Goal: Navigation & Orientation: Find specific page/section

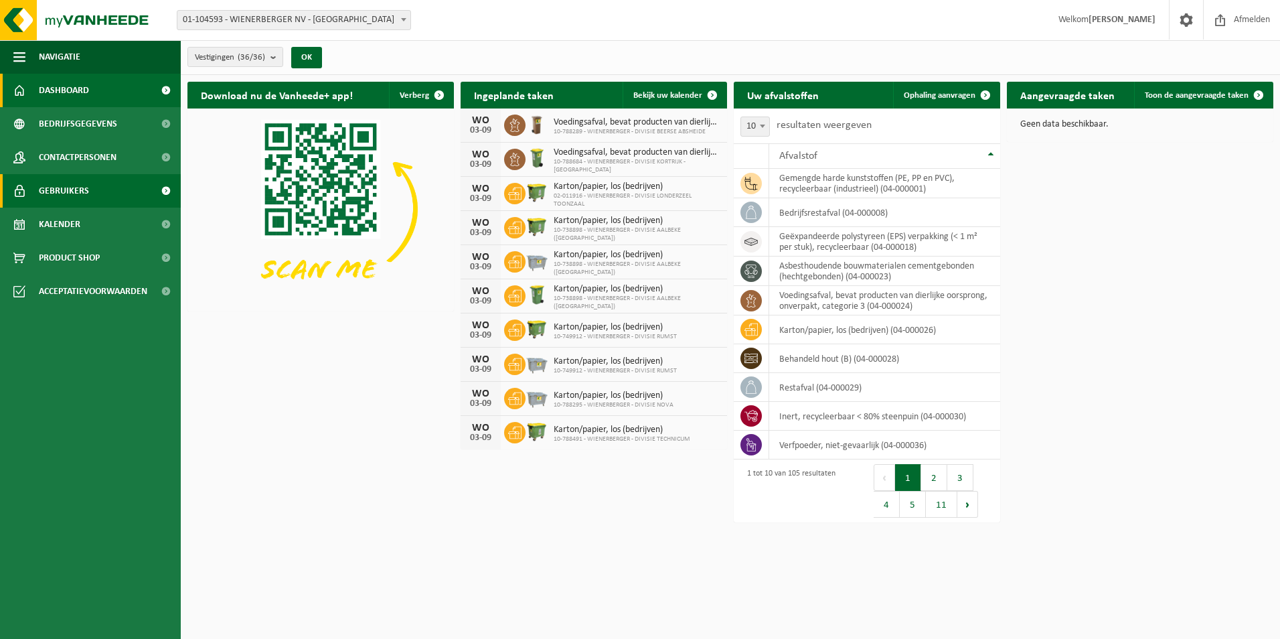
click at [92, 178] on link "Gebruikers" at bounding box center [90, 190] width 181 height 33
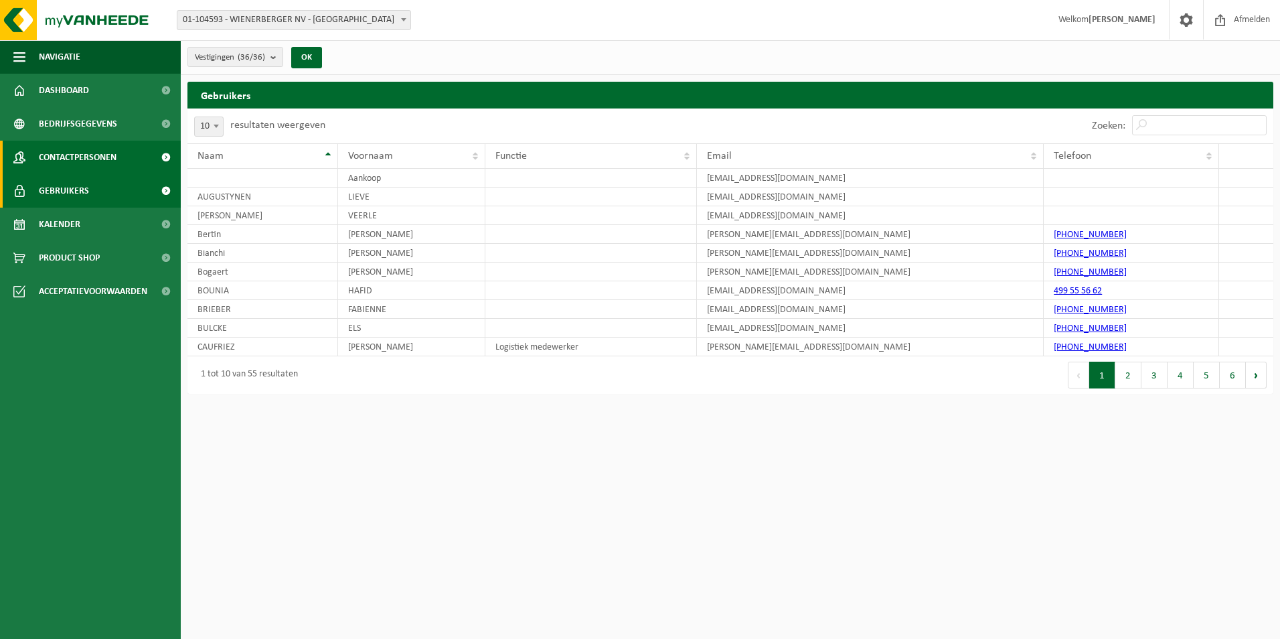
click at [104, 159] on span "Contactpersonen" at bounding box center [78, 157] width 78 height 33
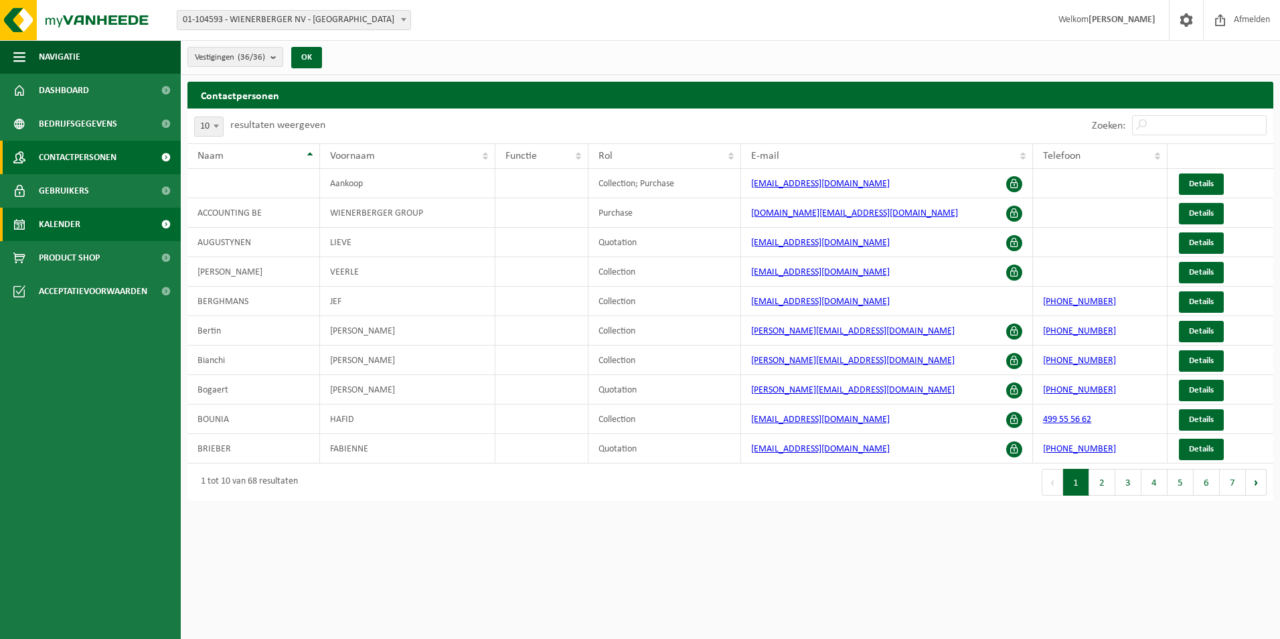
click at [83, 216] on link "Kalender" at bounding box center [90, 224] width 181 height 33
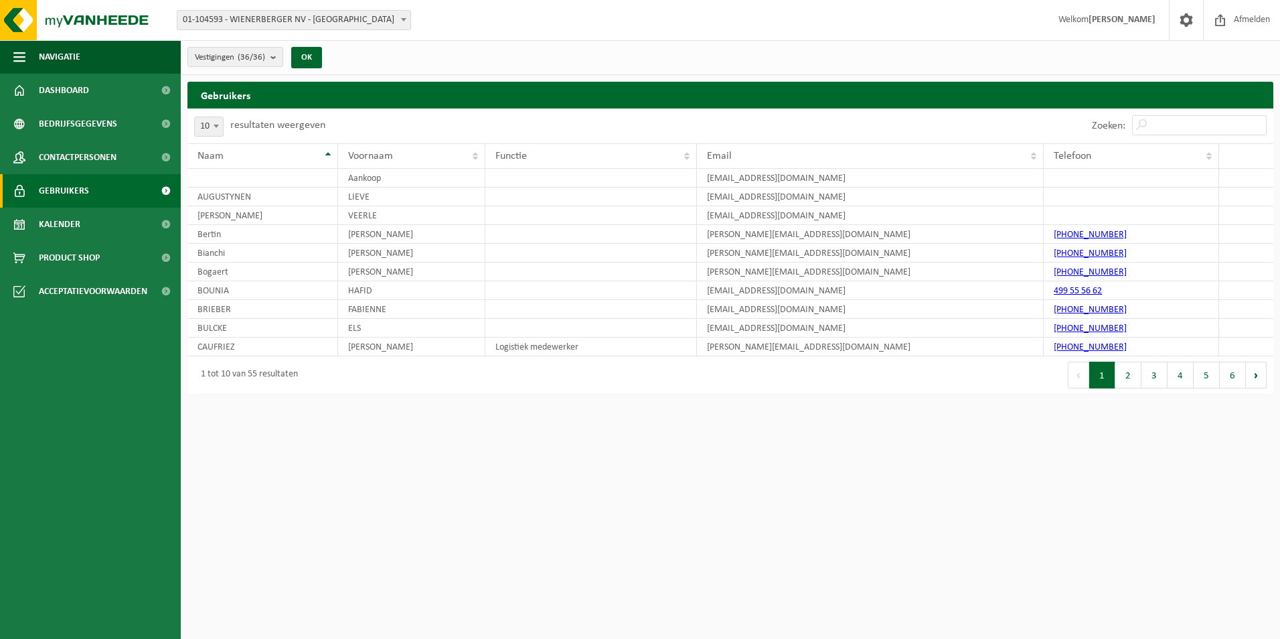
click at [246, 386] on div "1 tot 10 van 55 resultaten" at bounding box center [246, 375] width 104 height 24
click at [232, 372] on div "1 tot 10 van 55 resultaten" at bounding box center [246, 375] width 104 height 24
click at [1133, 370] on button "2" at bounding box center [1128, 375] width 26 height 27
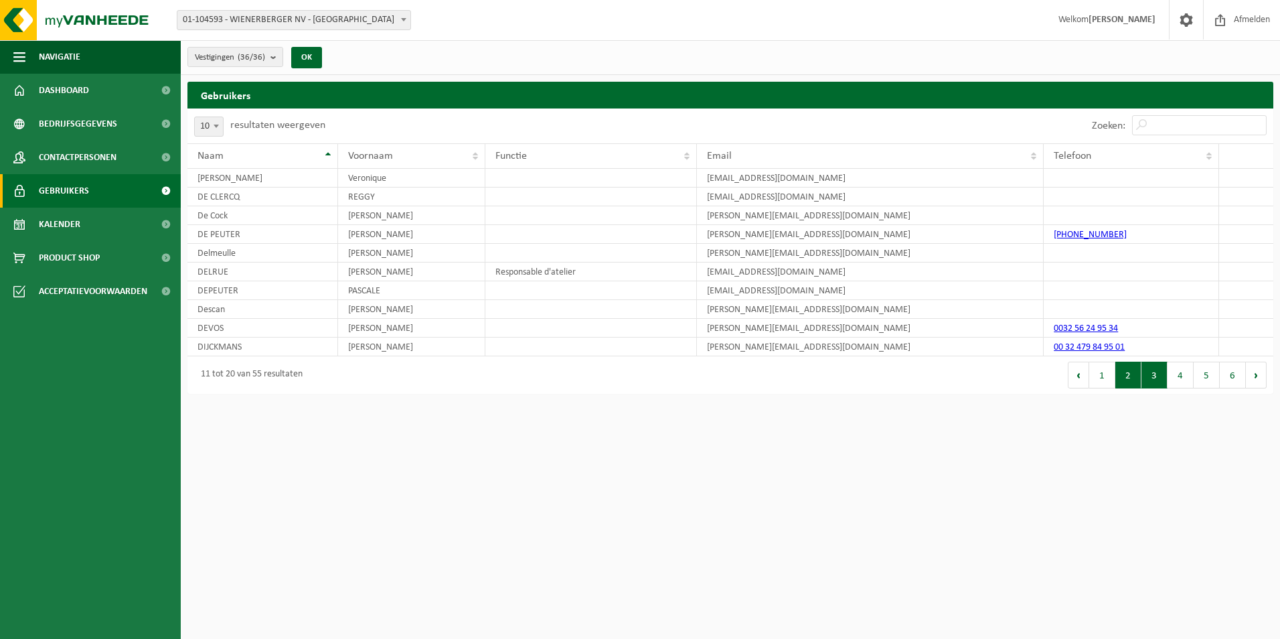
click at [1163, 372] on button "3" at bounding box center [1155, 375] width 26 height 27
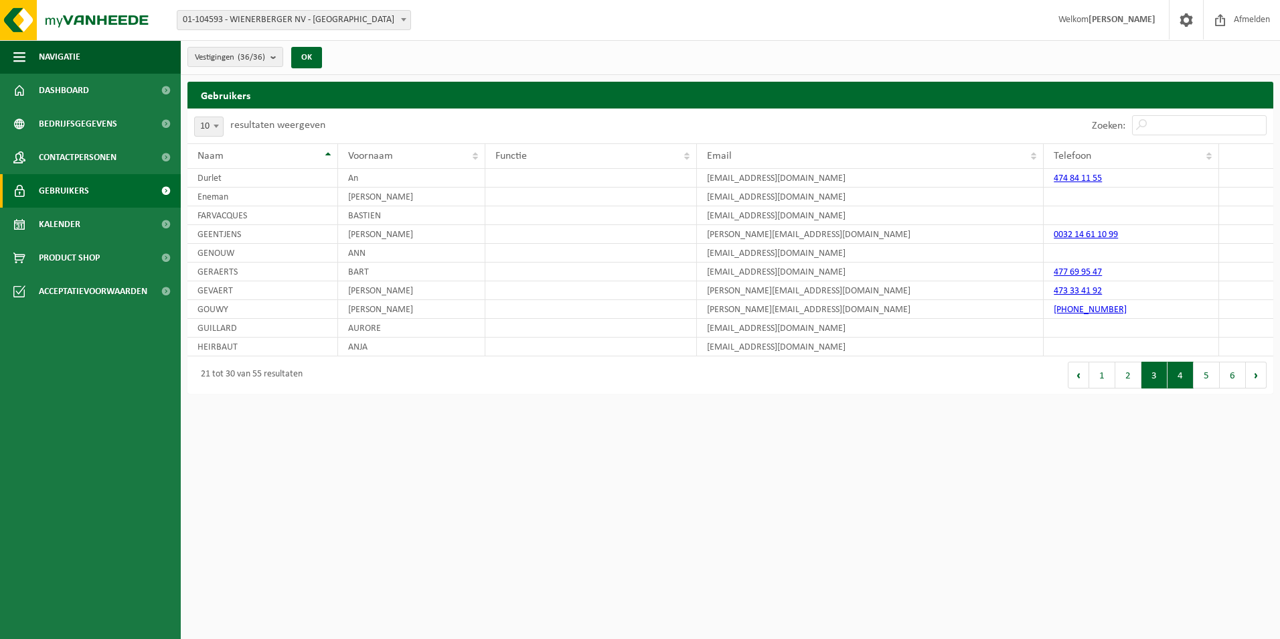
click at [1178, 372] on button "4" at bounding box center [1181, 375] width 26 height 27
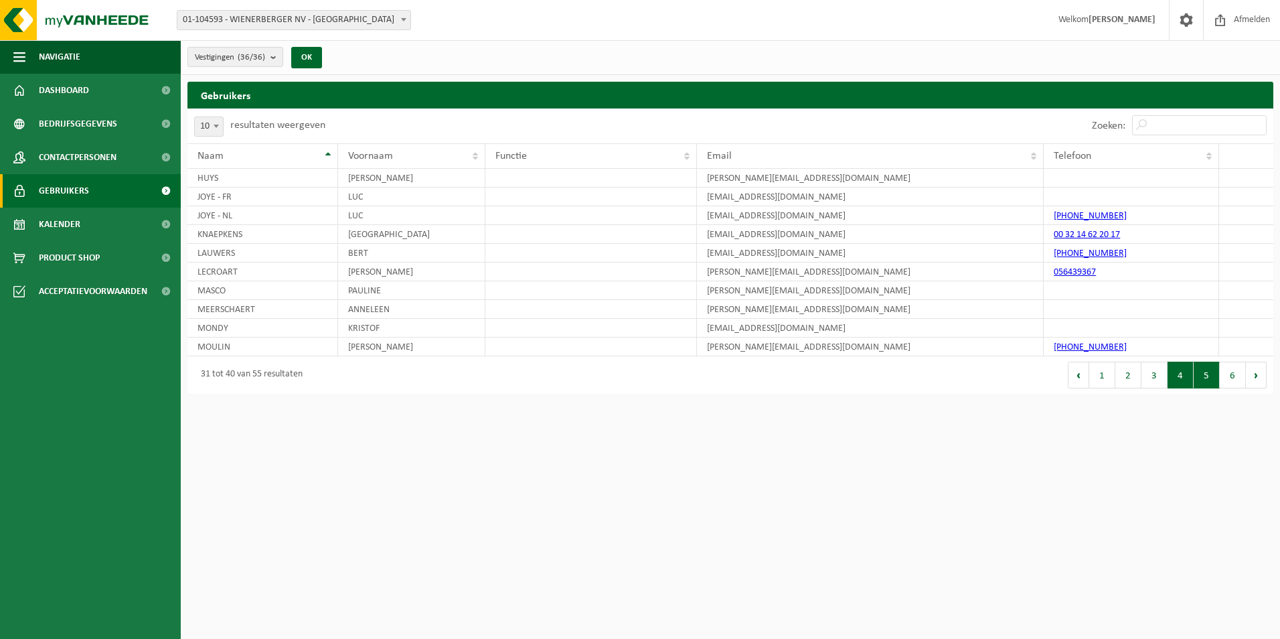
click at [1197, 374] on button "5" at bounding box center [1207, 375] width 26 height 27
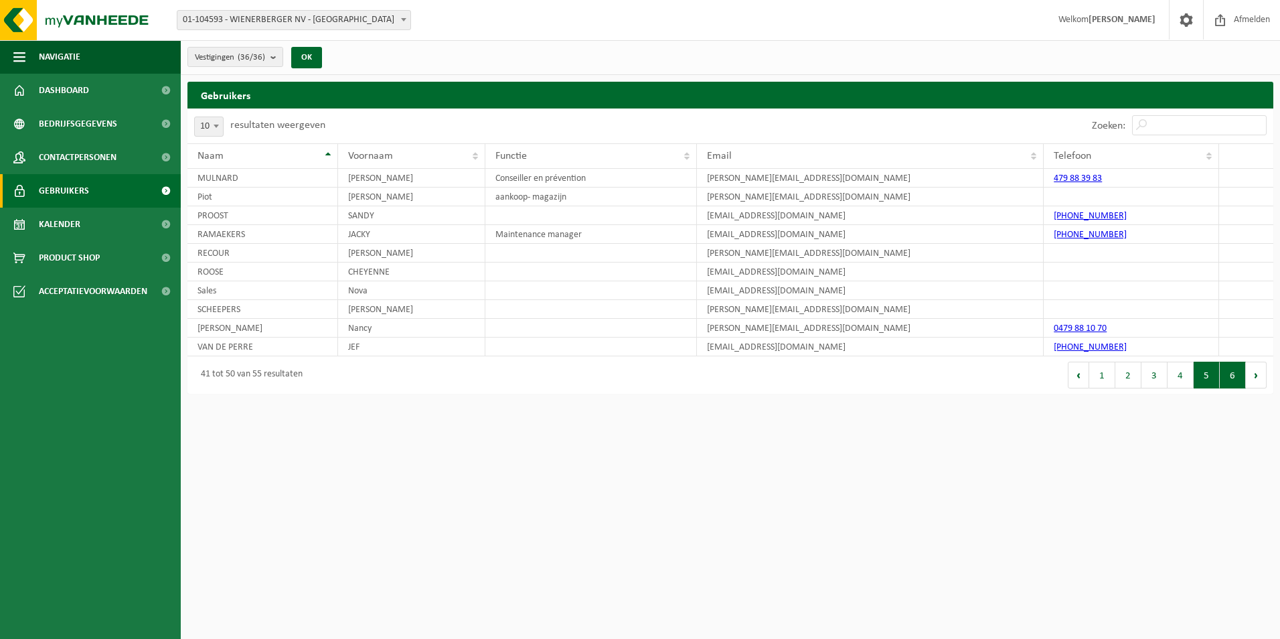
click at [1232, 372] on button "6" at bounding box center [1233, 375] width 26 height 27
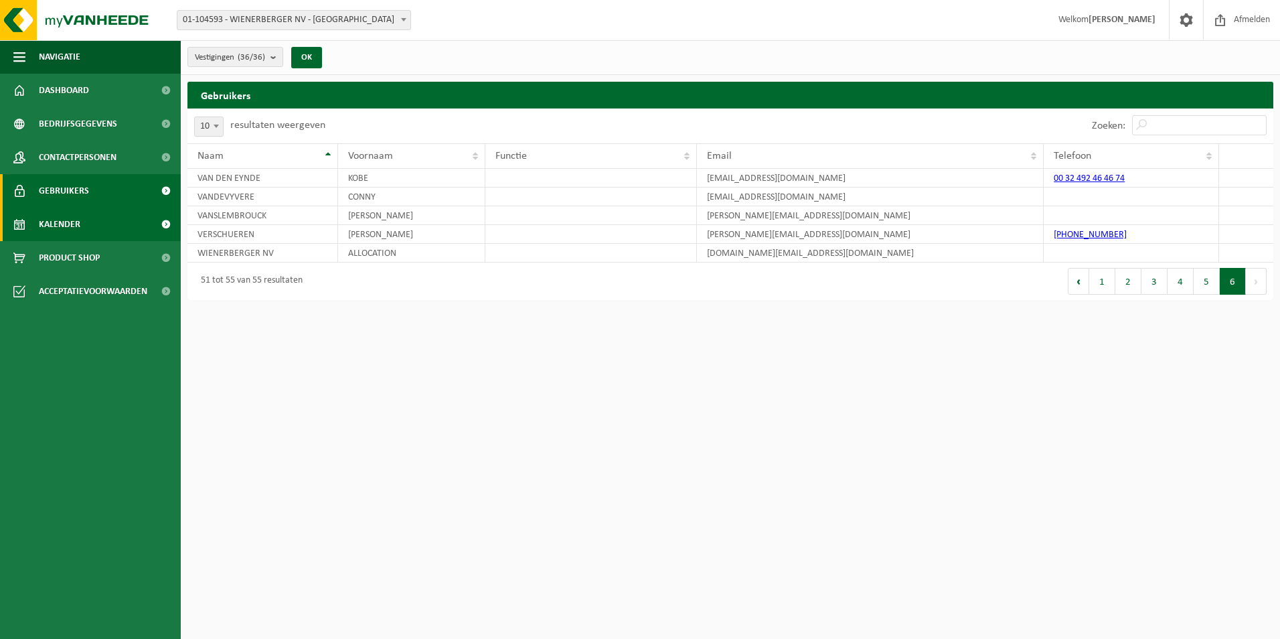
click at [78, 220] on span "Kalender" at bounding box center [60, 224] width 42 height 33
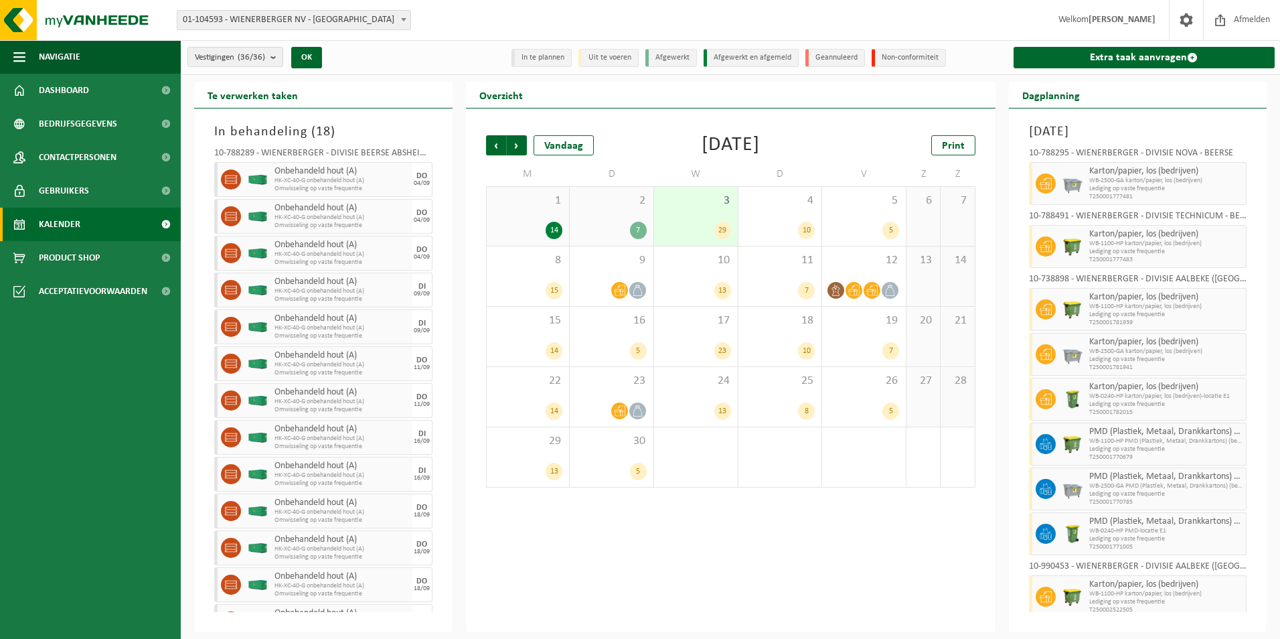
click at [1122, 440] on span "WB-1100-HP PMD (Plastiek, Metaal, Drankkartons) (bedrijven)" at bounding box center [1166, 441] width 154 height 8
click at [1057, 437] on div at bounding box center [1044, 443] width 30 height 43
click at [1051, 441] on icon at bounding box center [1046, 444] width 12 height 12
click at [1086, 441] on div "PMD (Plastiek, Metaal, Drankkartons) (bedrijven) WB-1100-HP PMD (Plastiek, Meta…" at bounding box center [1166, 443] width 161 height 43
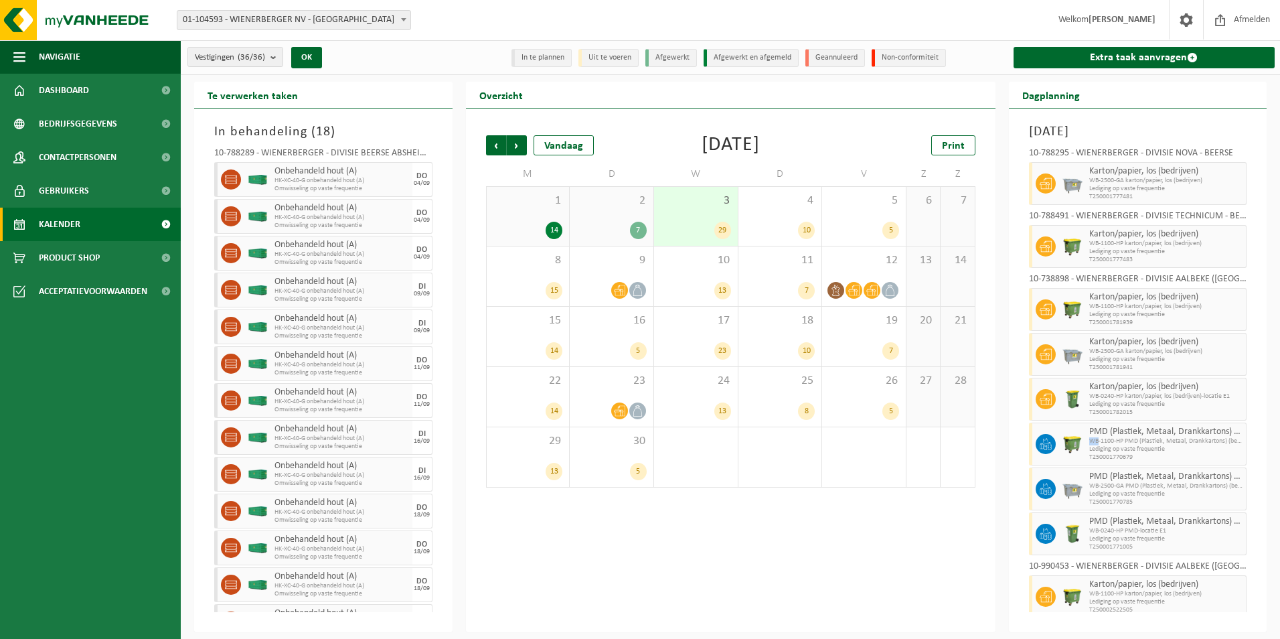
click at [1086, 441] on div "PMD (Plastiek, Metaal, Drankkartons) (bedrijven) WB-1100-HP PMD (Plastiek, Meta…" at bounding box center [1166, 443] width 161 height 43
click at [1083, 443] on div at bounding box center [1072, 443] width 27 height 43
drag, startPoint x: 1078, startPoint y: 444, endPoint x: 998, endPoint y: 485, distance: 89.8
click at [998, 485] on div "Overzicht Vorige Volgende Vandaag September 2025 Print M D W D V Z Z 1 14 2 7 3…" at bounding box center [730, 357] width 543 height 550
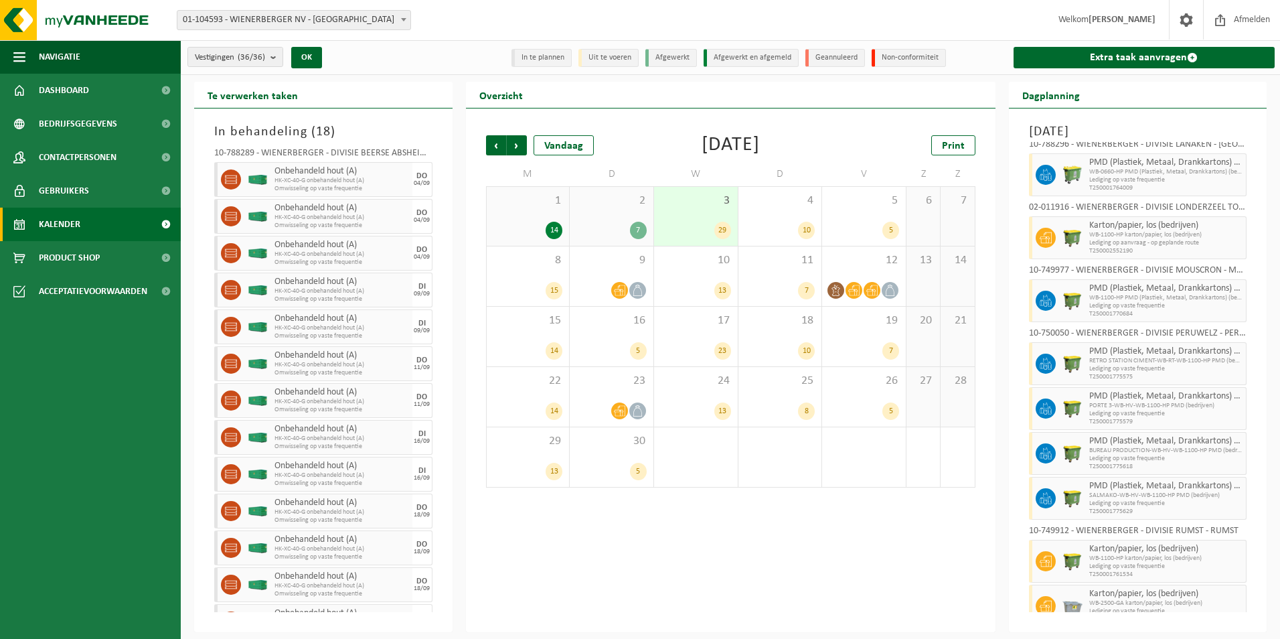
scroll to position [1122, 0]
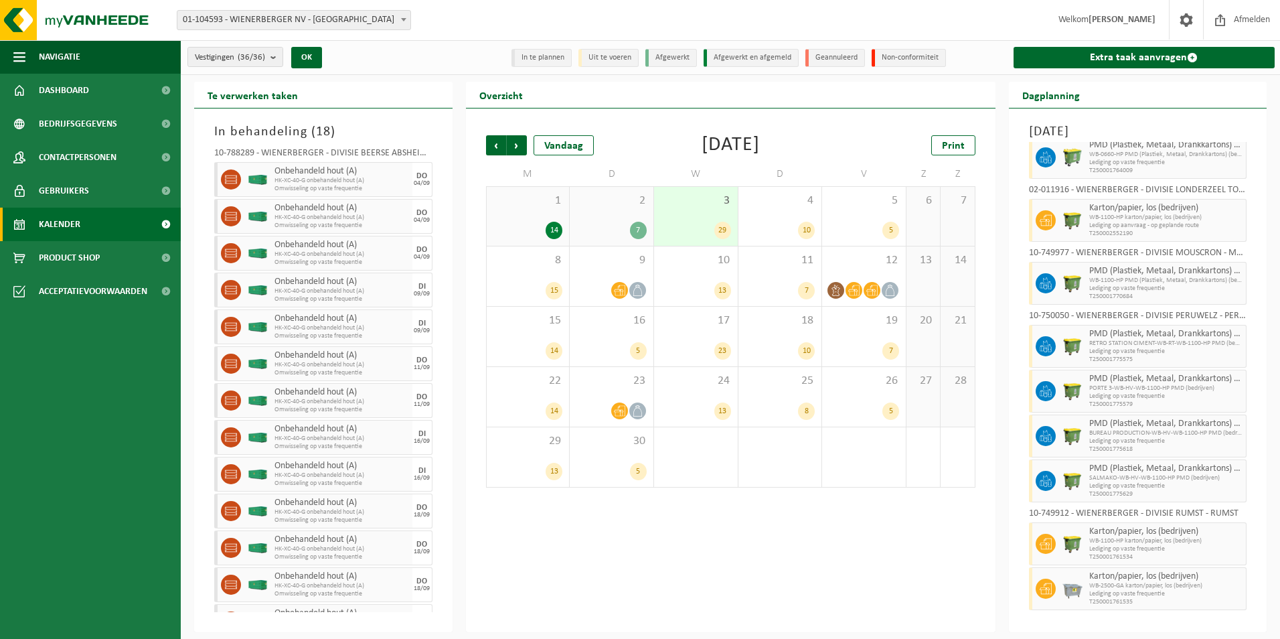
click at [1207, 541] on span "WB-1100-HP karton/papier, los (bedrijven)" at bounding box center [1166, 541] width 154 height 8
click at [791, 209] on div "4 10" at bounding box center [780, 216] width 84 height 59
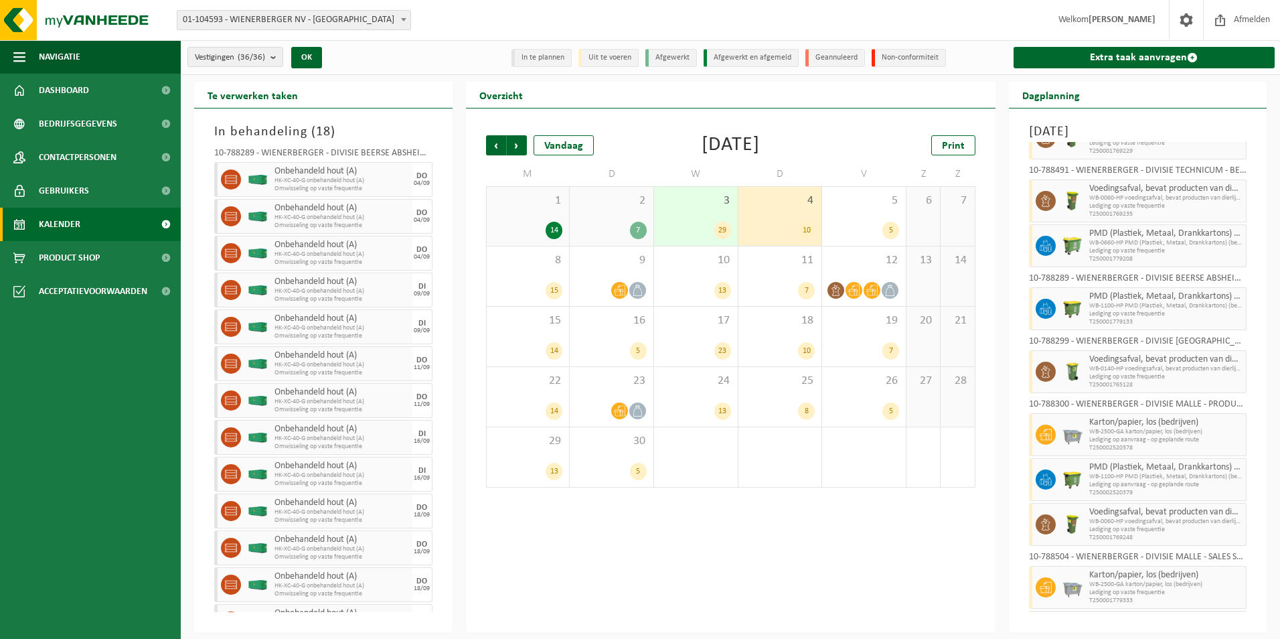
scroll to position [89, 0]
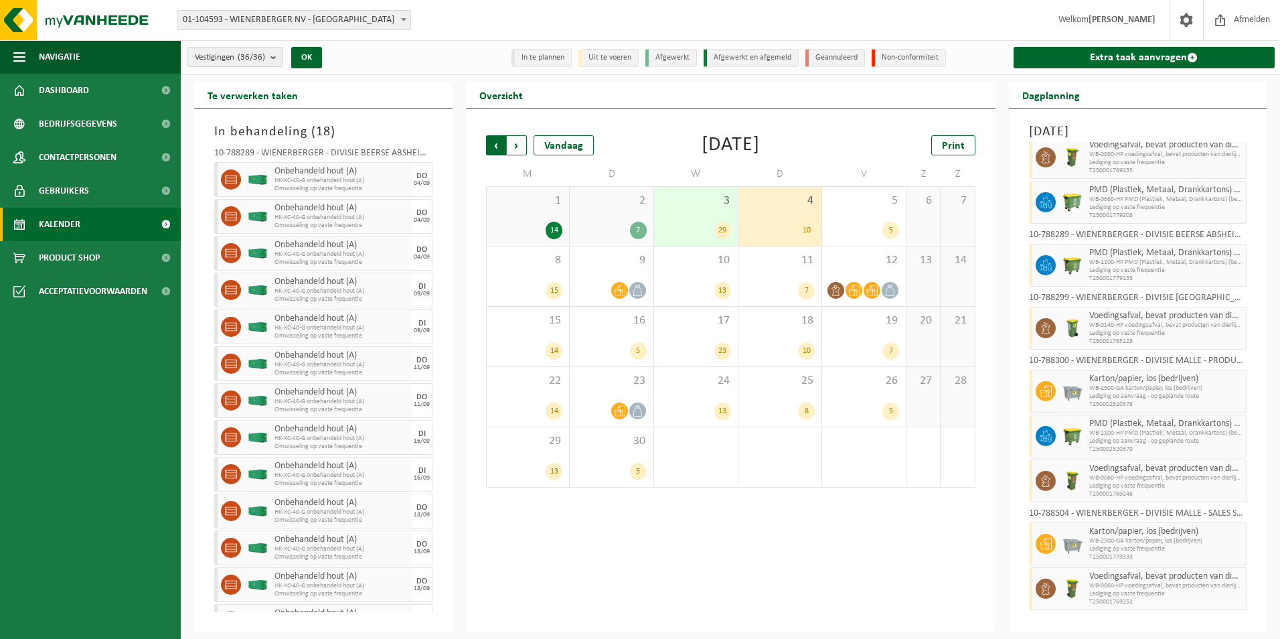
click at [514, 141] on span "Volgende" at bounding box center [517, 145] width 20 height 20
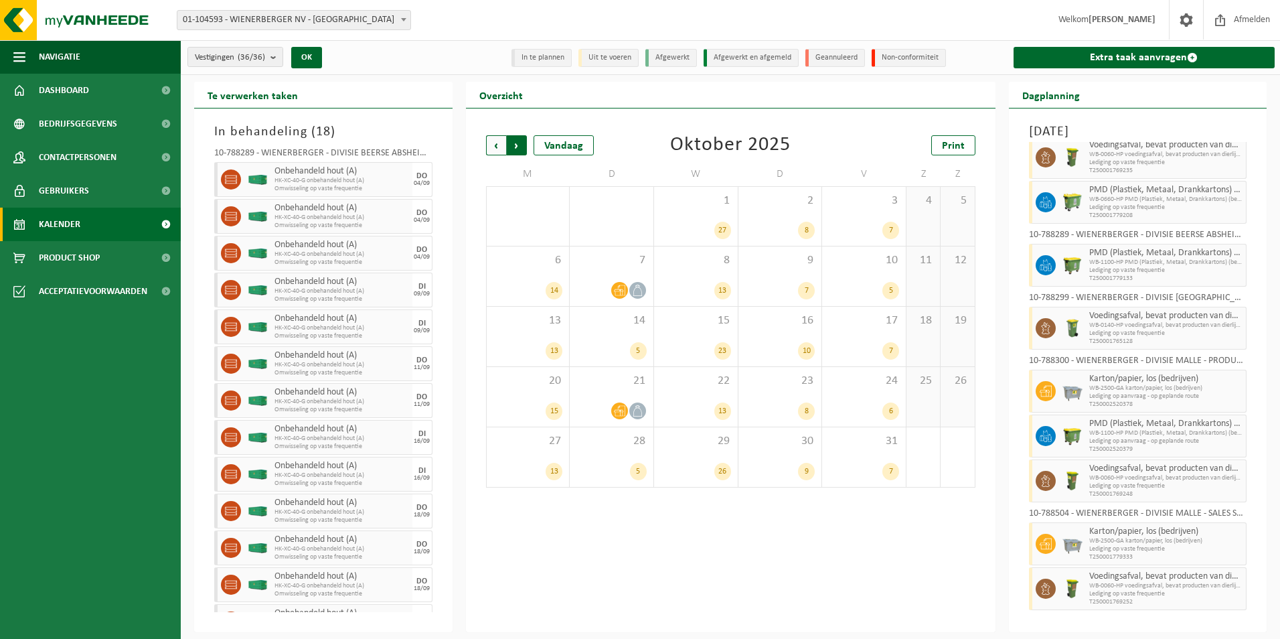
click at [490, 139] on span "Vorige" at bounding box center [496, 145] width 20 height 20
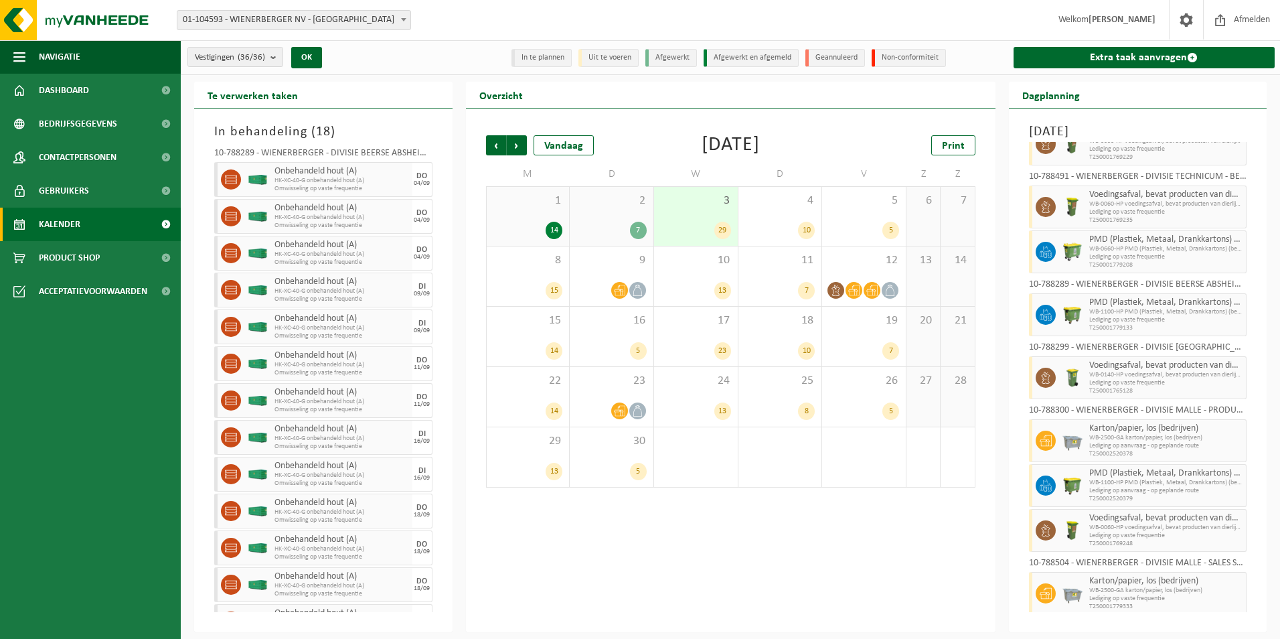
scroll to position [0, 0]
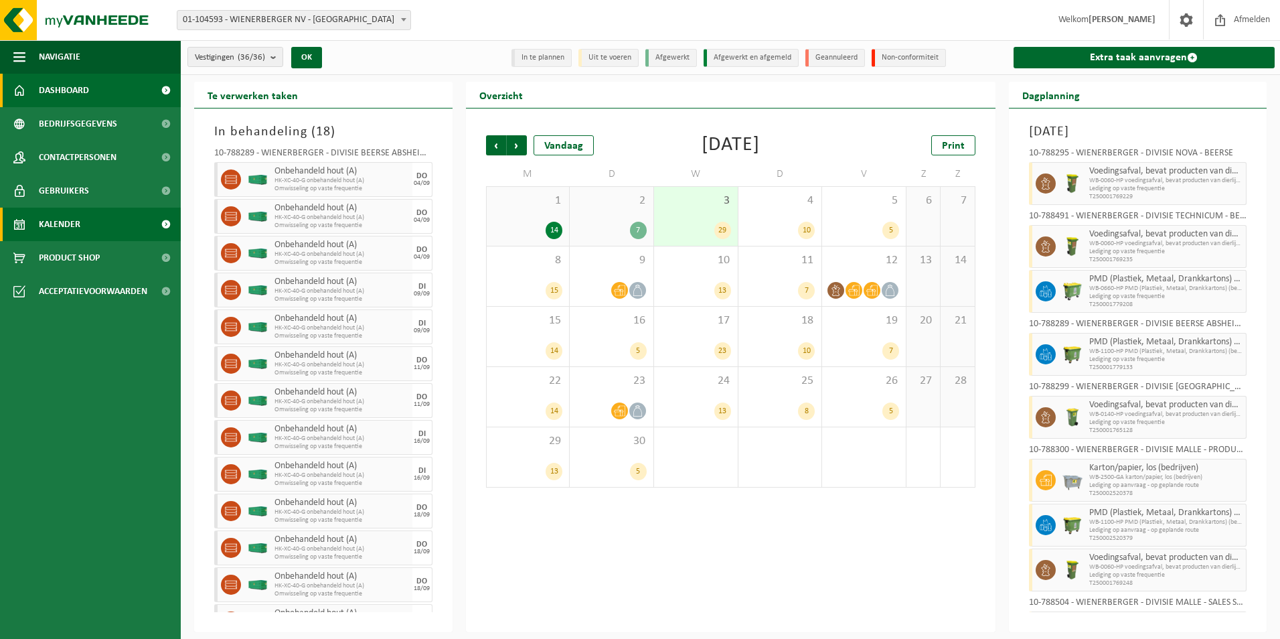
click at [87, 86] on span "Dashboard" at bounding box center [64, 90] width 50 height 33
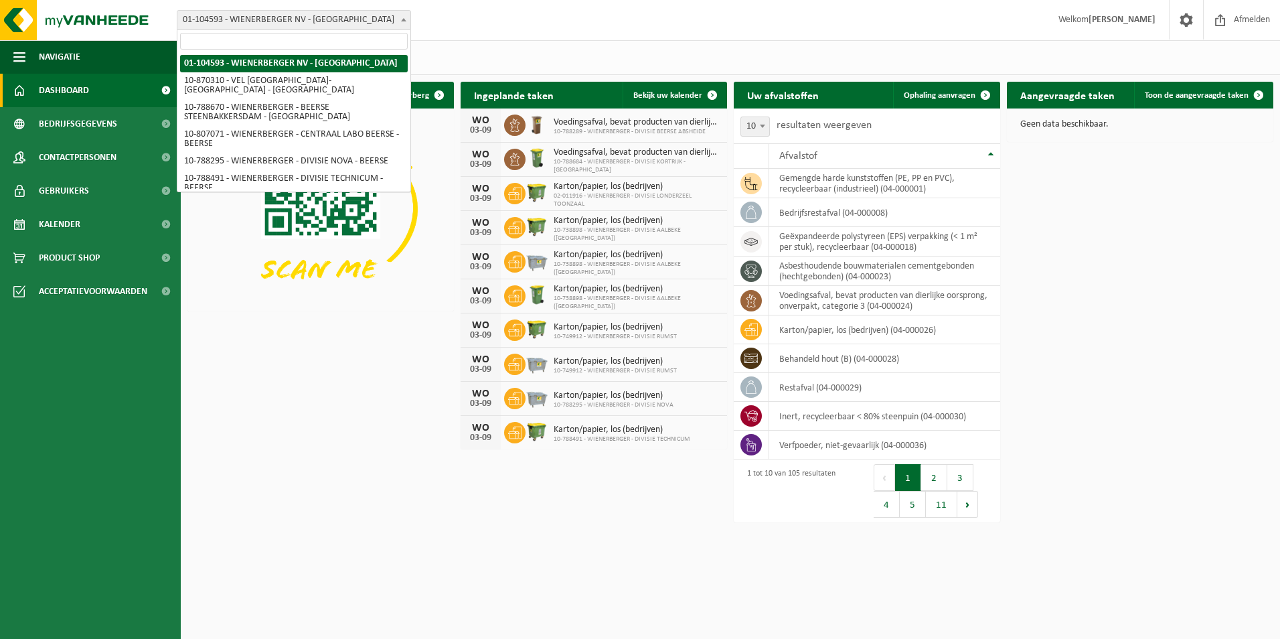
click at [398, 19] on span at bounding box center [403, 19] width 13 height 17
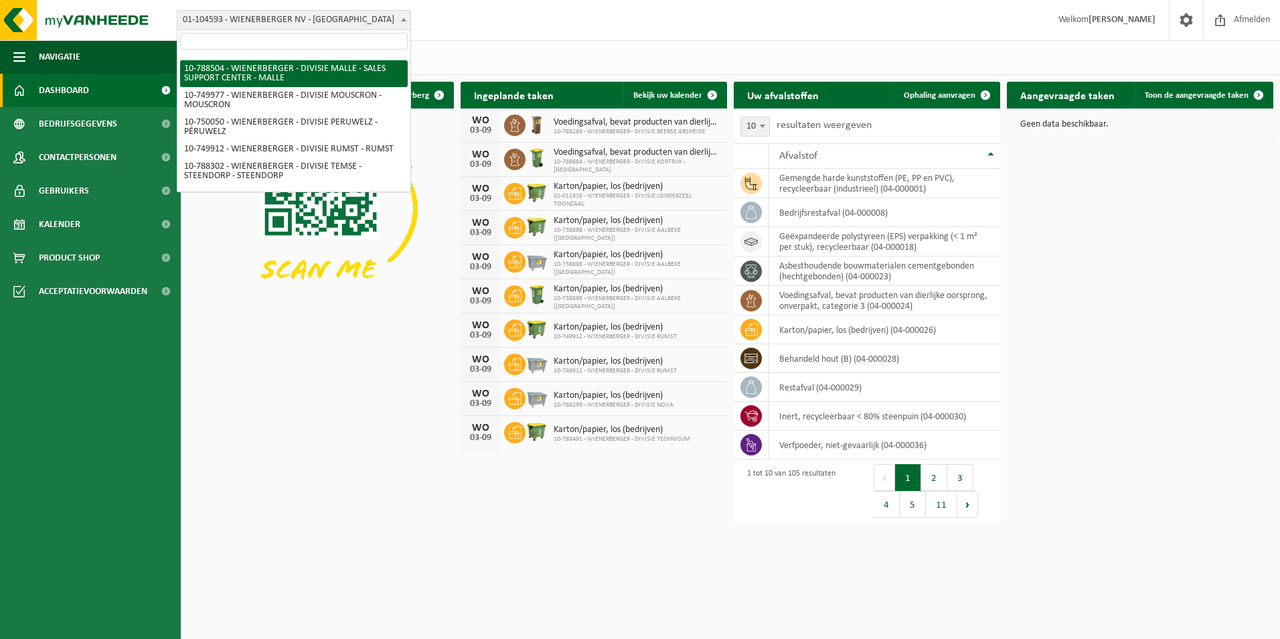
scroll to position [783, 0]
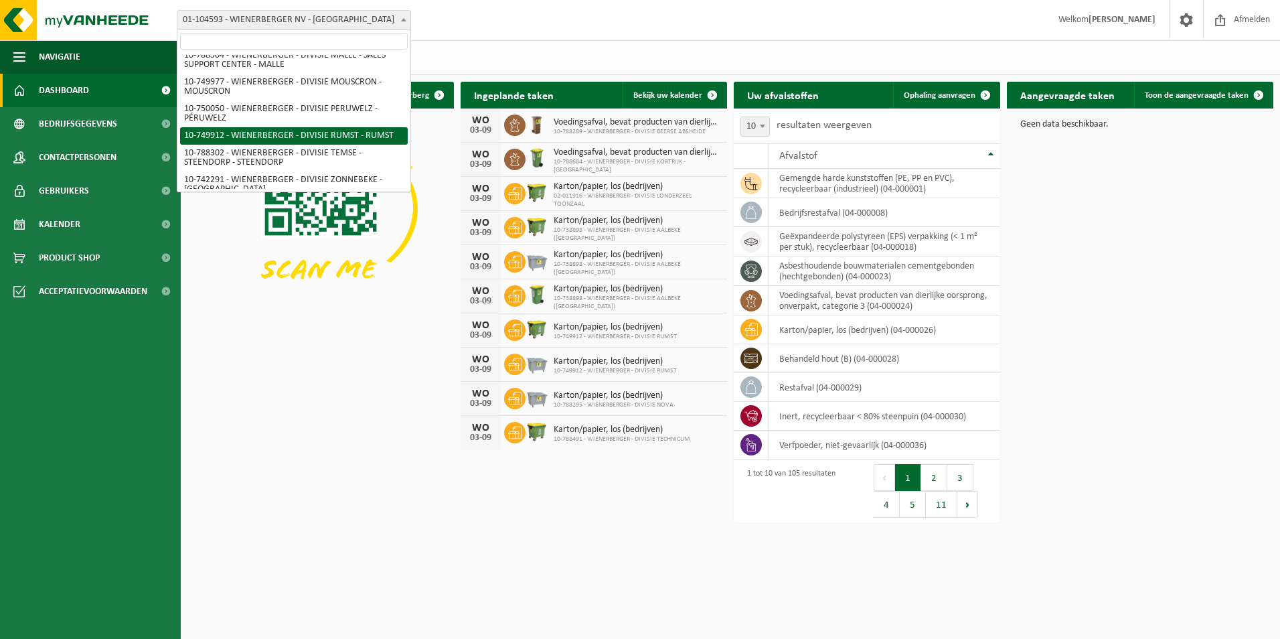
select select "29118"
